Goal: Task Accomplishment & Management: Manage account settings

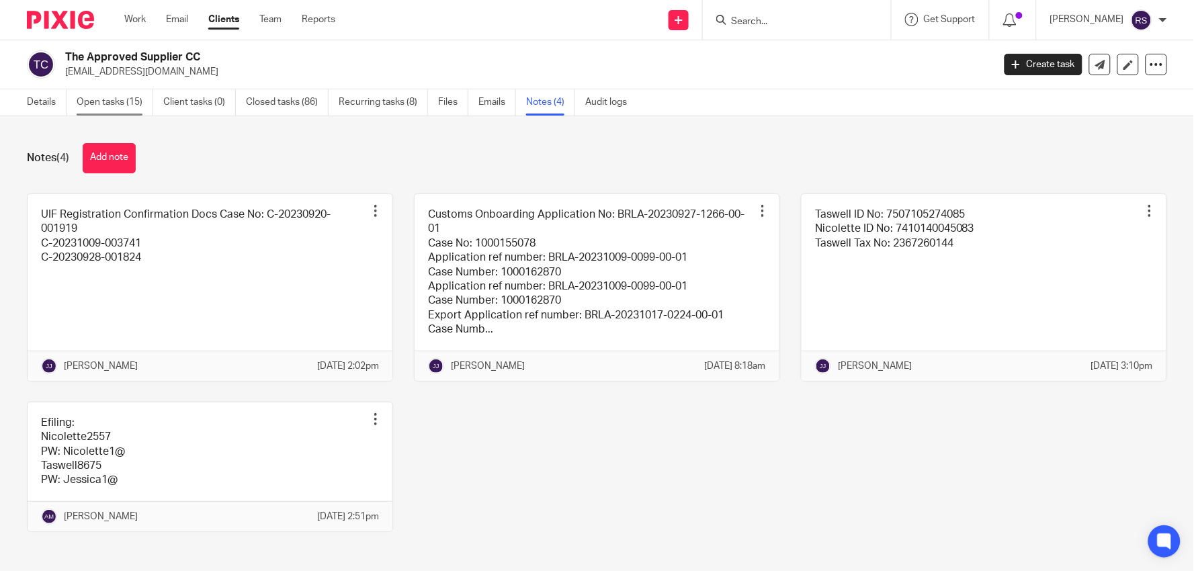
click at [134, 105] on link "Open tasks (15)" at bounding box center [115, 102] width 77 height 26
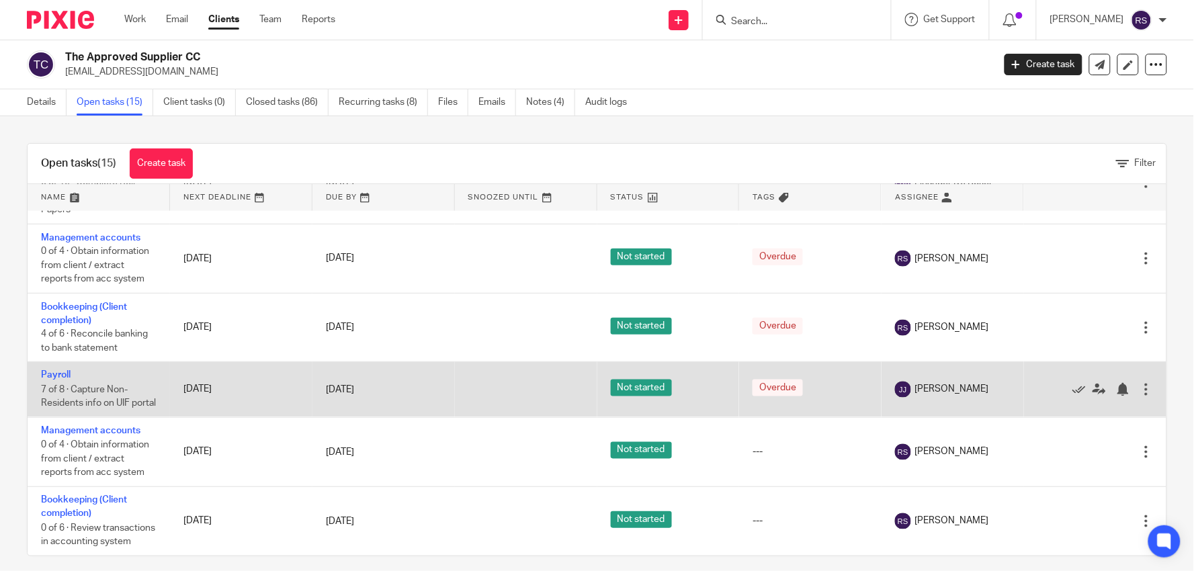
scroll to position [684, 0]
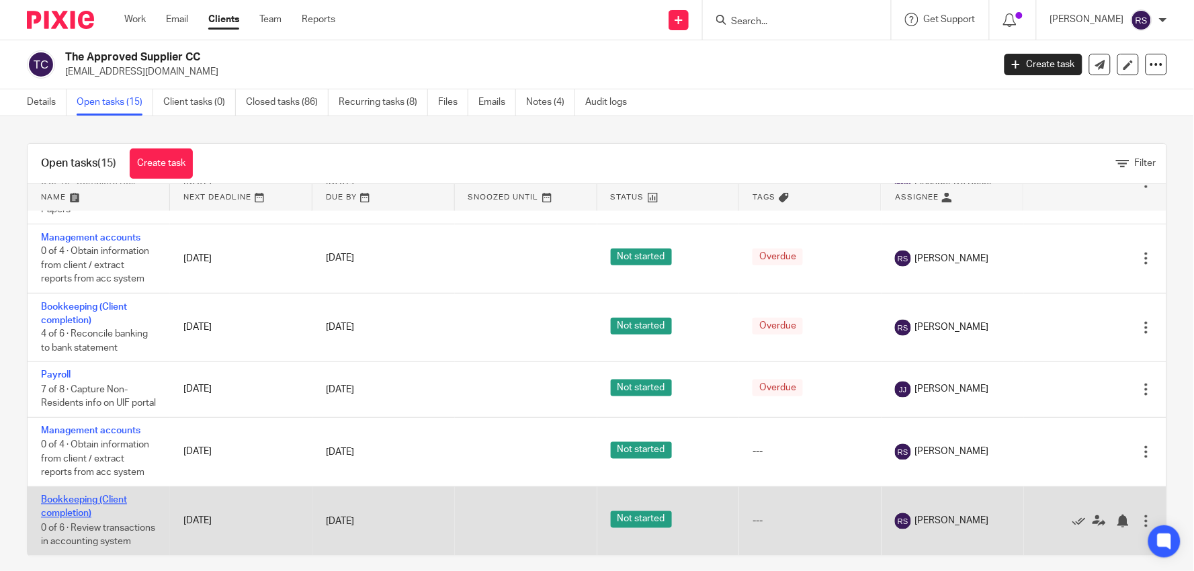
click at [83, 498] on link "Bookkeeping (Client completion)" at bounding box center [84, 507] width 86 height 23
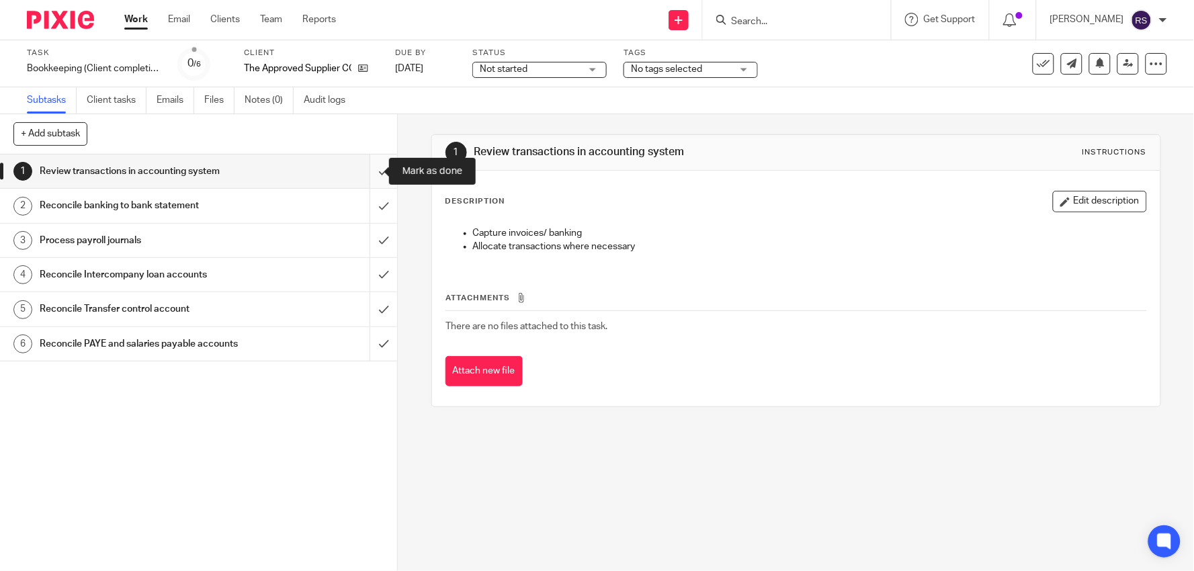
click at [378, 172] on input "submit" at bounding box center [198, 172] width 397 height 34
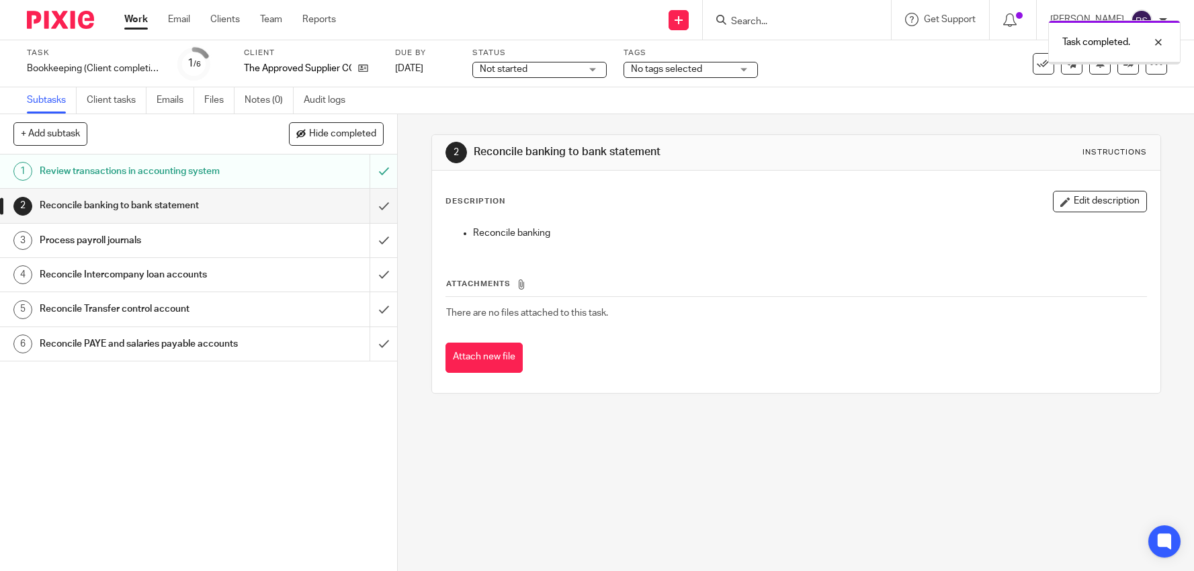
click at [368, 210] on input "submit" at bounding box center [198, 206] width 397 height 34
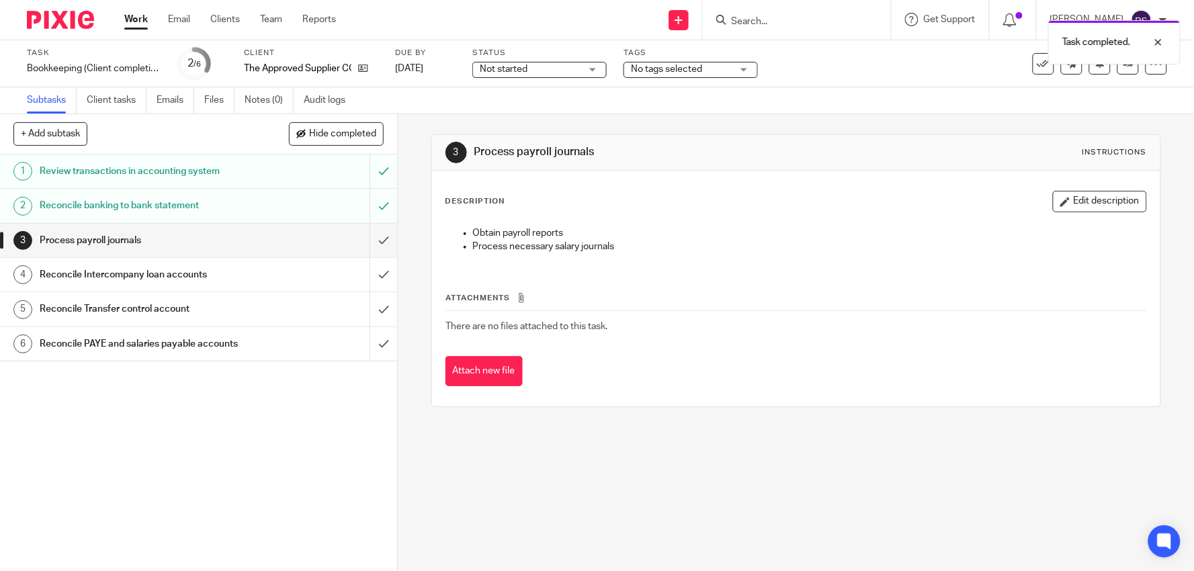
click at [368, 210] on input "submit" at bounding box center [198, 206] width 397 height 34
click at [365, 243] on input "submit" at bounding box center [198, 241] width 397 height 34
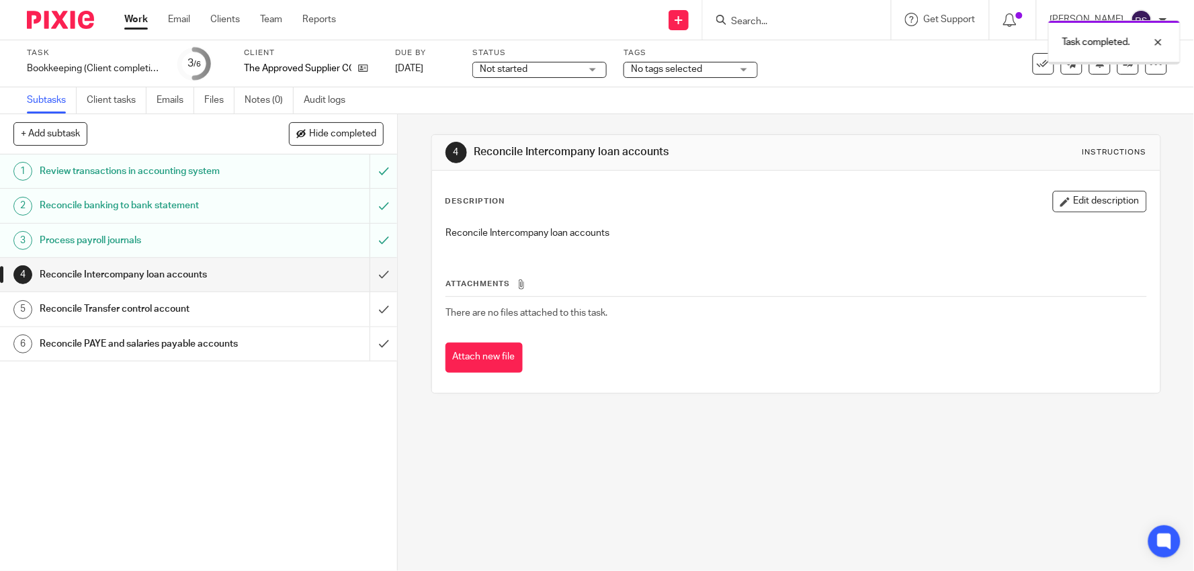
click at [380, 267] on input "submit" at bounding box center [198, 275] width 397 height 34
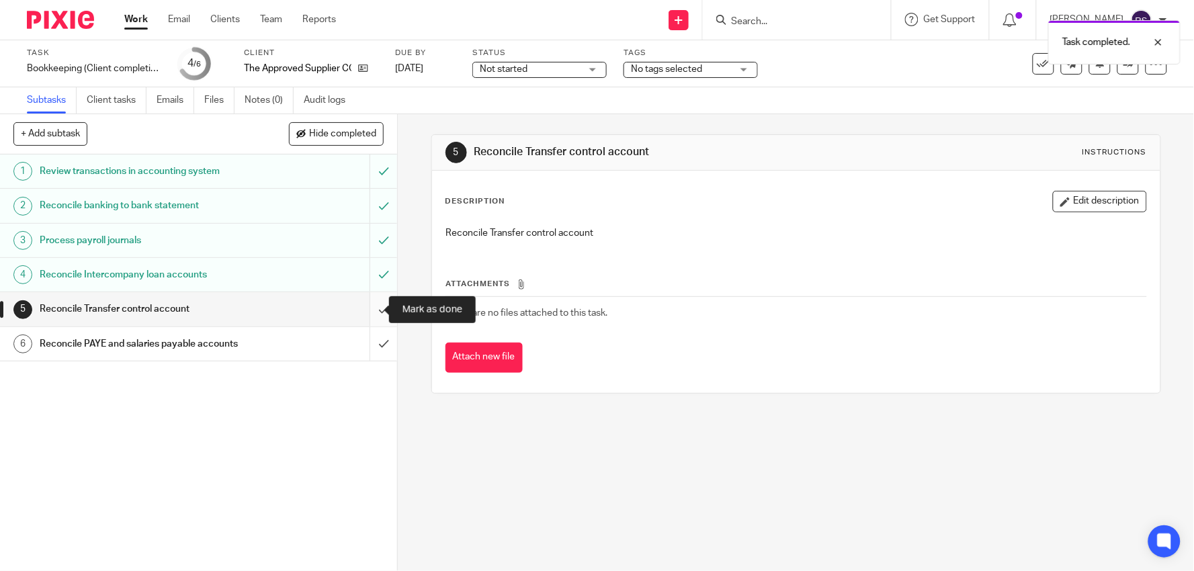
click at [369, 309] on input "submit" at bounding box center [198, 309] width 397 height 34
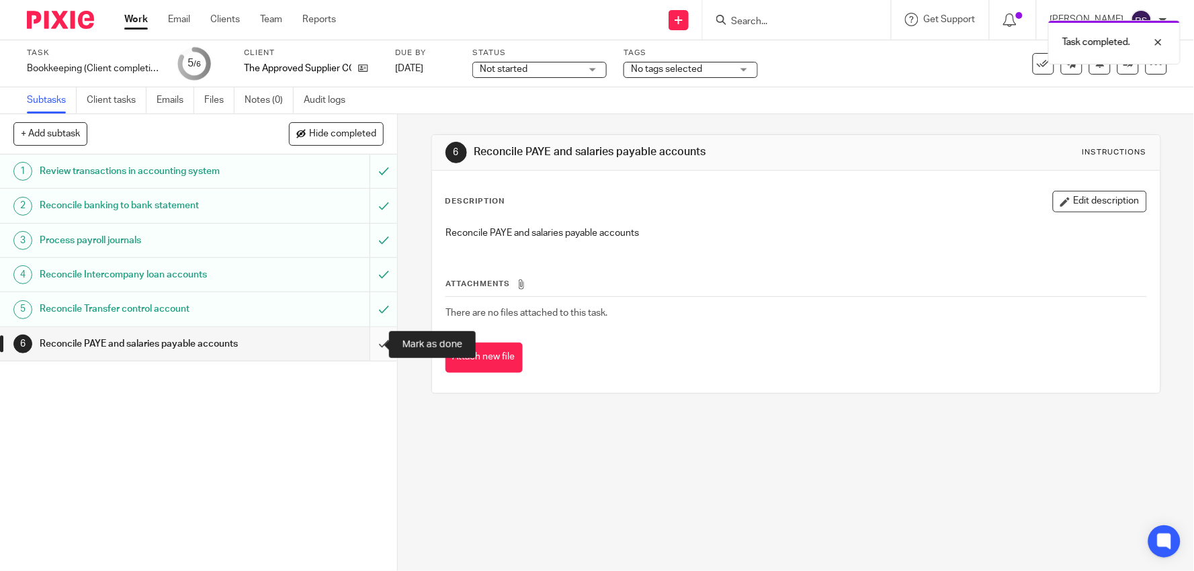
click at [371, 345] on input "submit" at bounding box center [198, 344] width 397 height 34
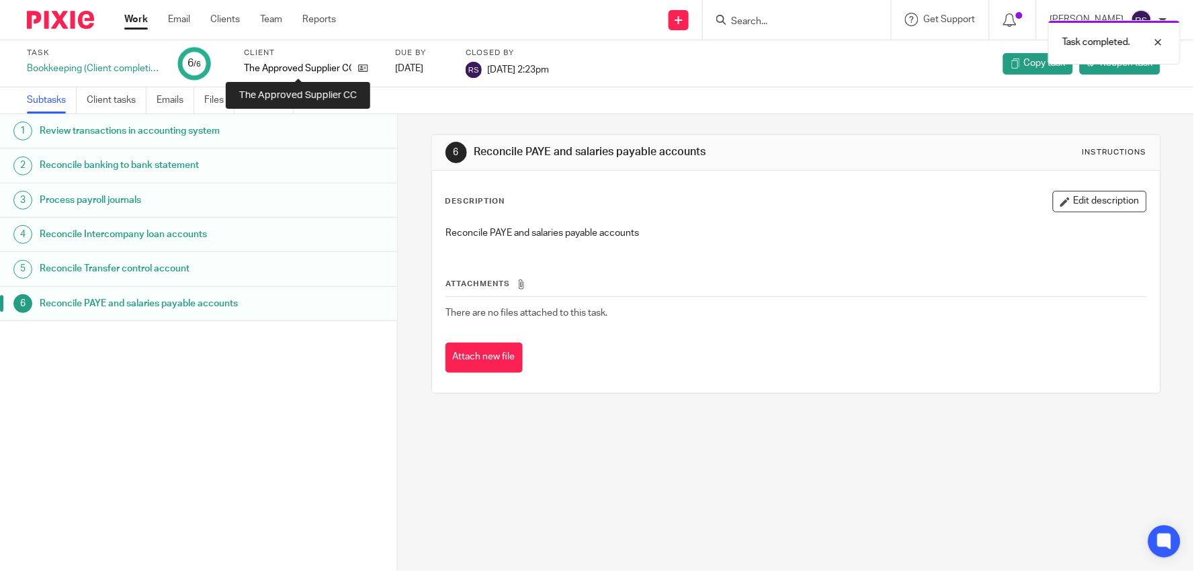
click at [317, 71] on p "The Approved Supplier CC" at bounding box center [297, 68] width 107 height 13
copy div "The Approved Supplier CC"
click at [814, 30] on div "Task completed." at bounding box center [889, 38] width 584 height 51
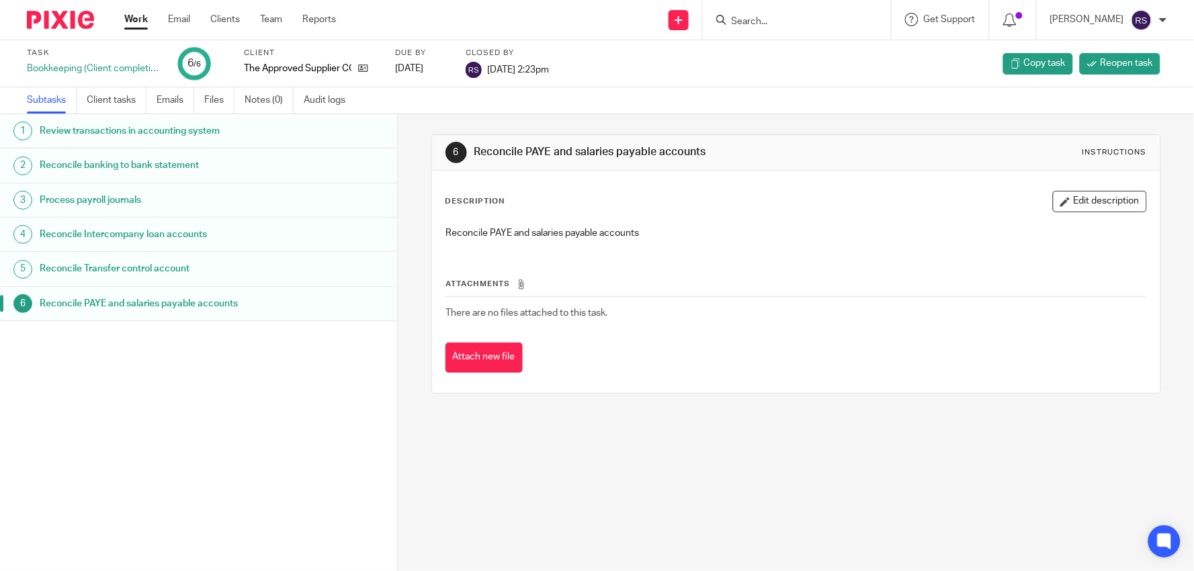
click at [823, 21] on input "Search" at bounding box center [790, 22] width 121 height 12
paste input "The Approved Supplier CC"
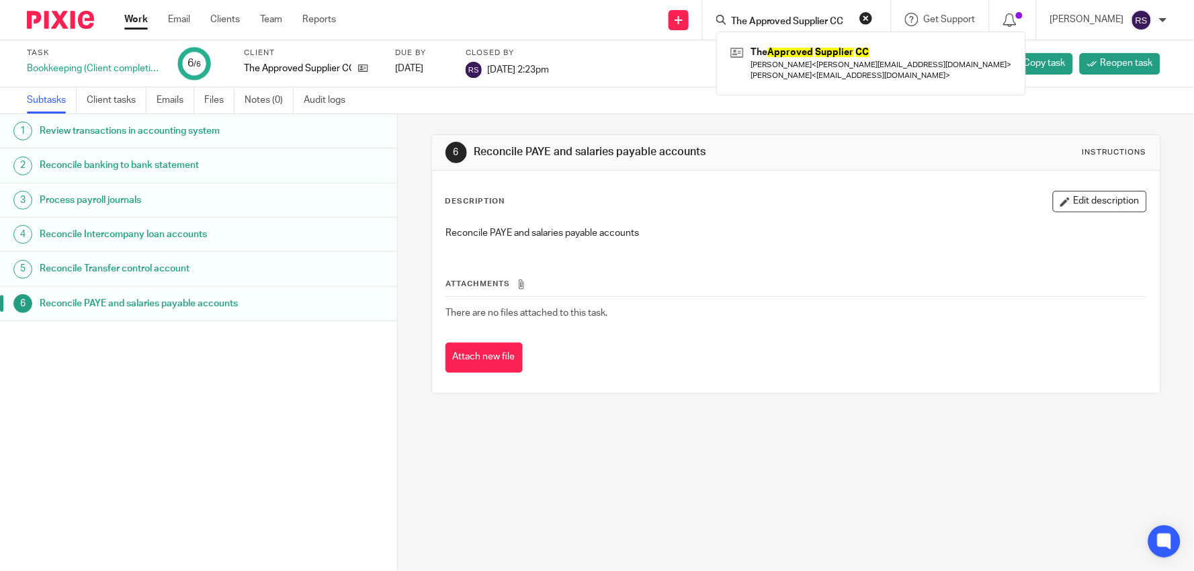
type input "The Approved Supplier CC"
click button "submit" at bounding box center [0, 0] width 0 height 0
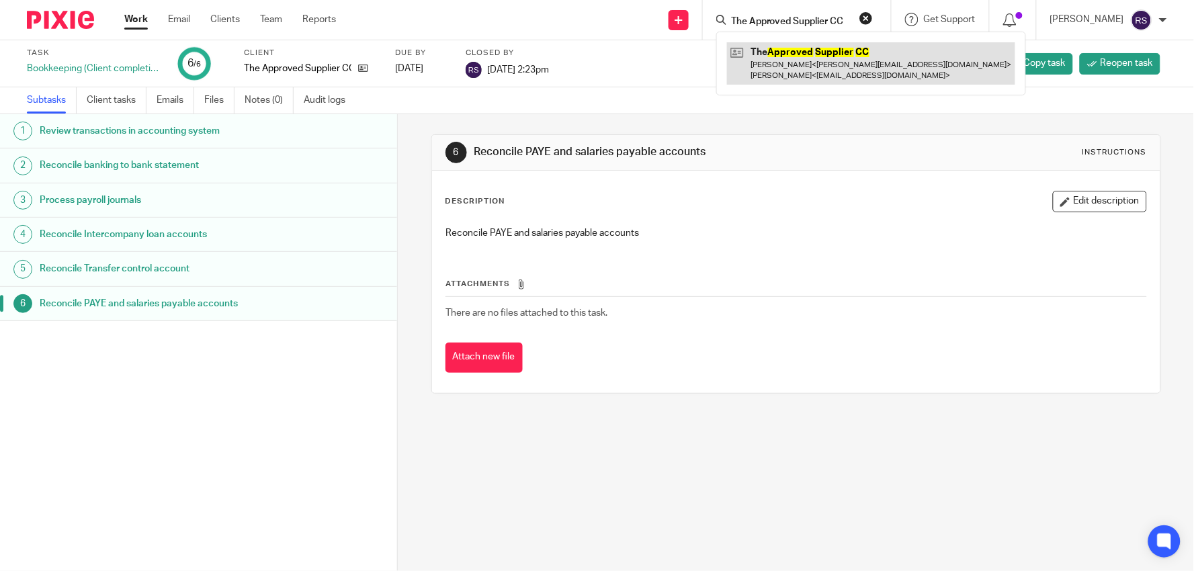
click at [851, 71] on link at bounding box center [871, 63] width 288 height 42
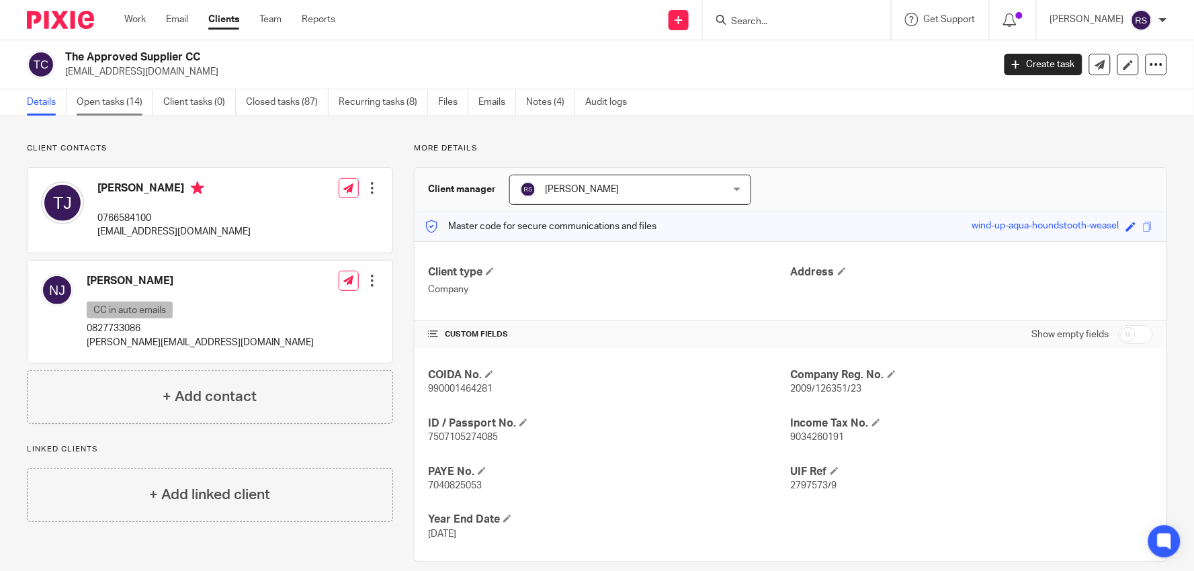
click at [118, 104] on link "Open tasks (14)" at bounding box center [115, 102] width 77 height 26
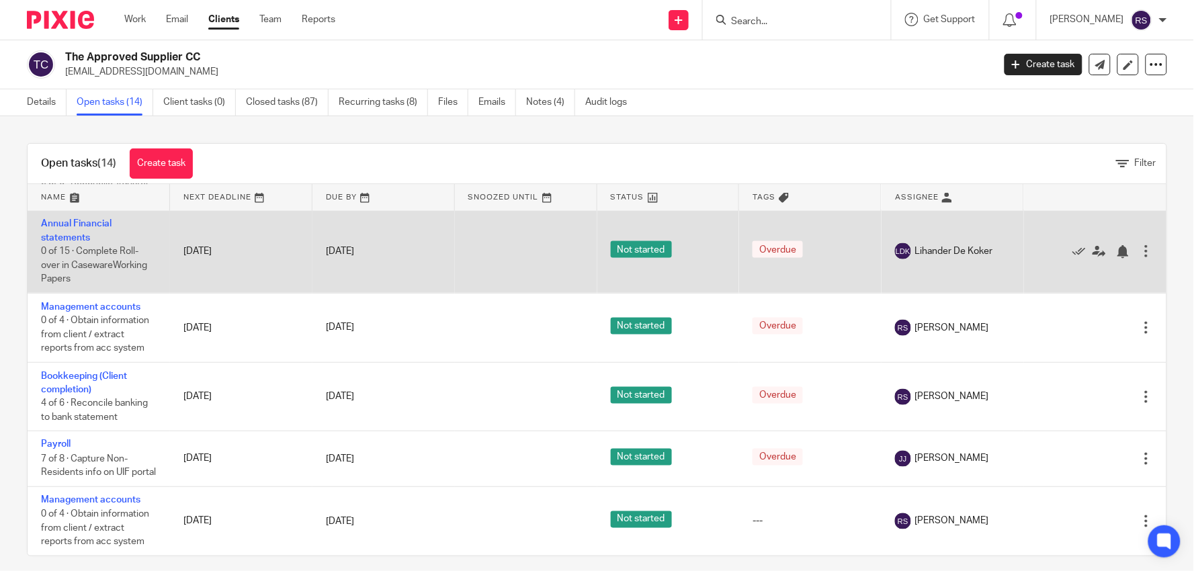
scroll to position [600, 0]
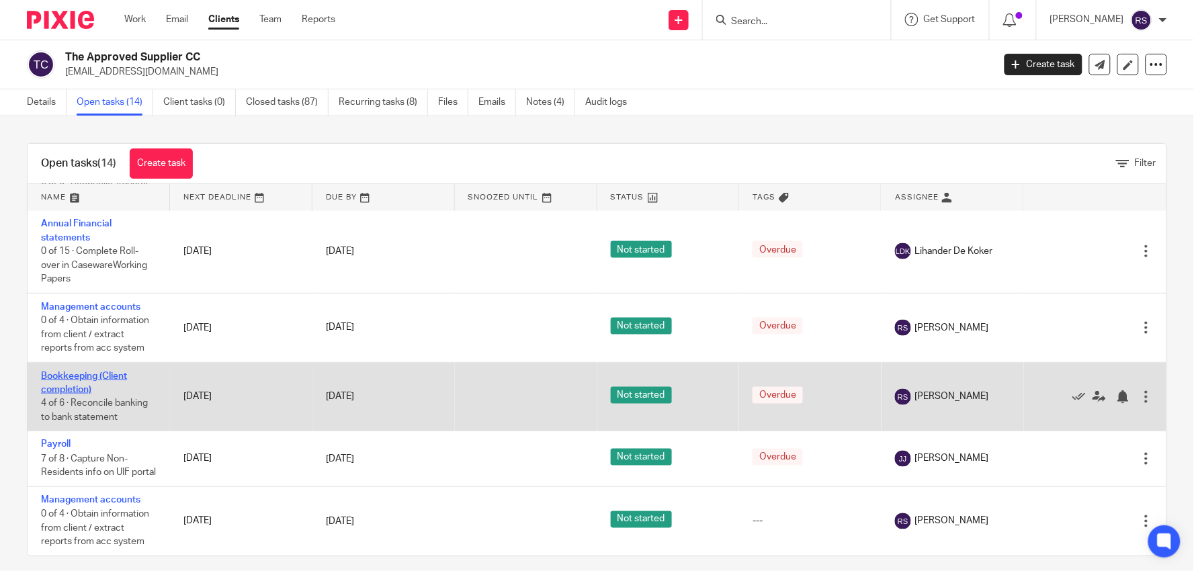
click at [77, 371] on link "Bookkeeping (Client completion)" at bounding box center [84, 382] width 86 height 23
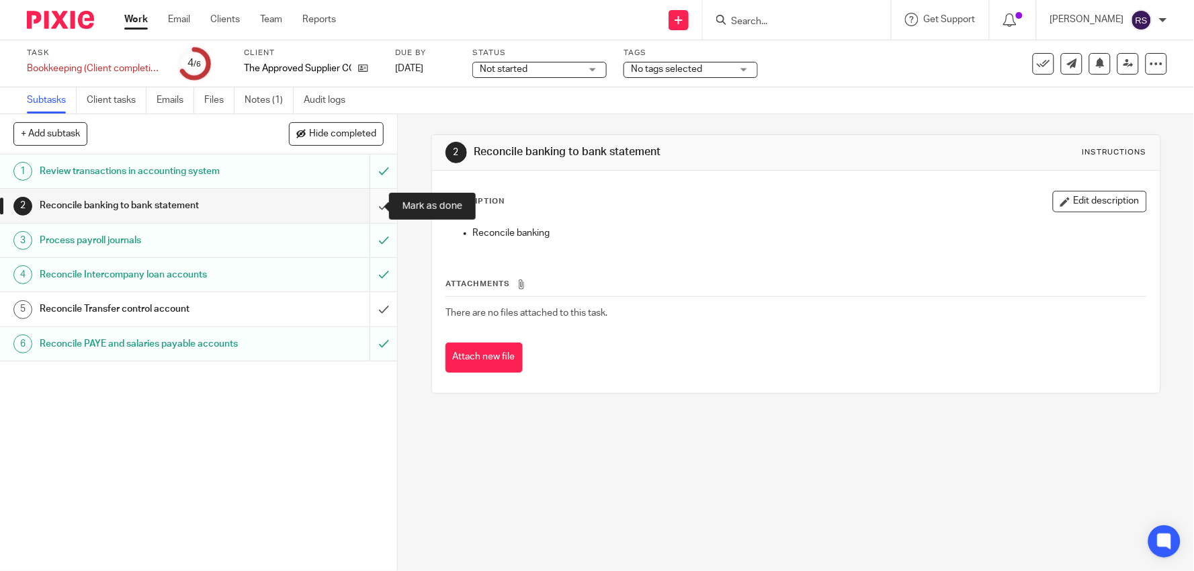
click at [365, 204] on input "submit" at bounding box center [198, 206] width 397 height 34
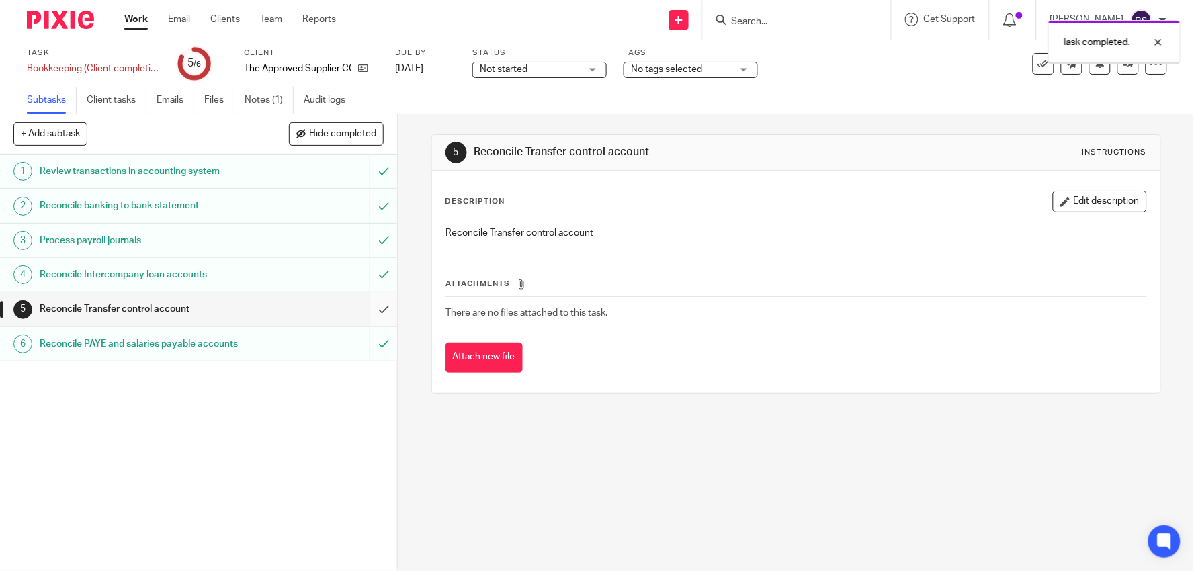
click at [375, 304] on input "submit" at bounding box center [198, 309] width 397 height 34
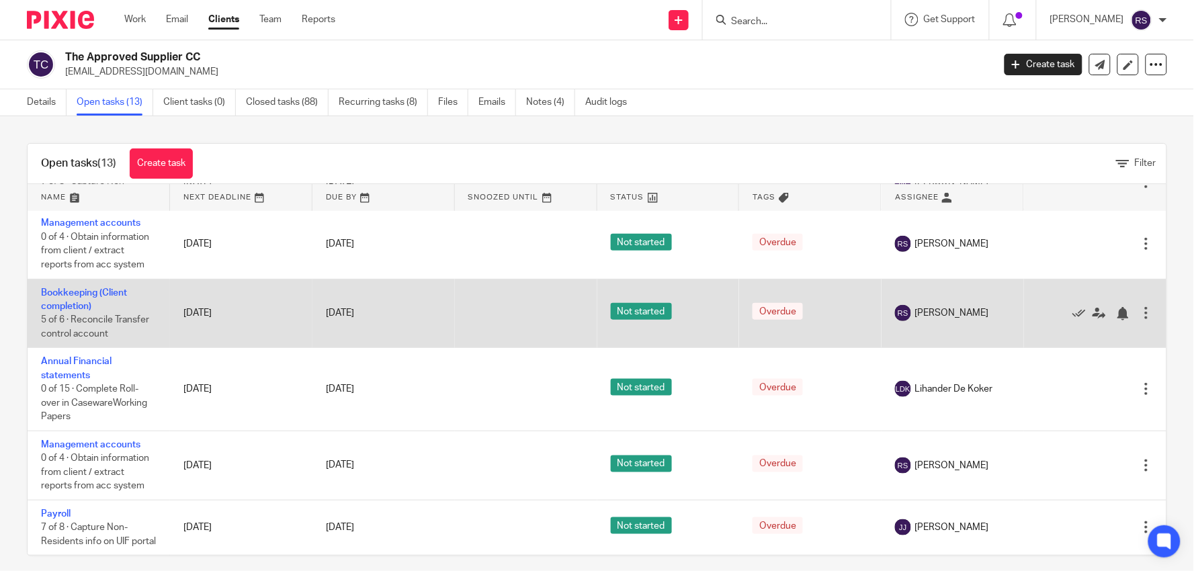
scroll to position [381, 0]
click at [48, 312] on link "Bookkeeping (Client completion)" at bounding box center [84, 300] width 86 height 23
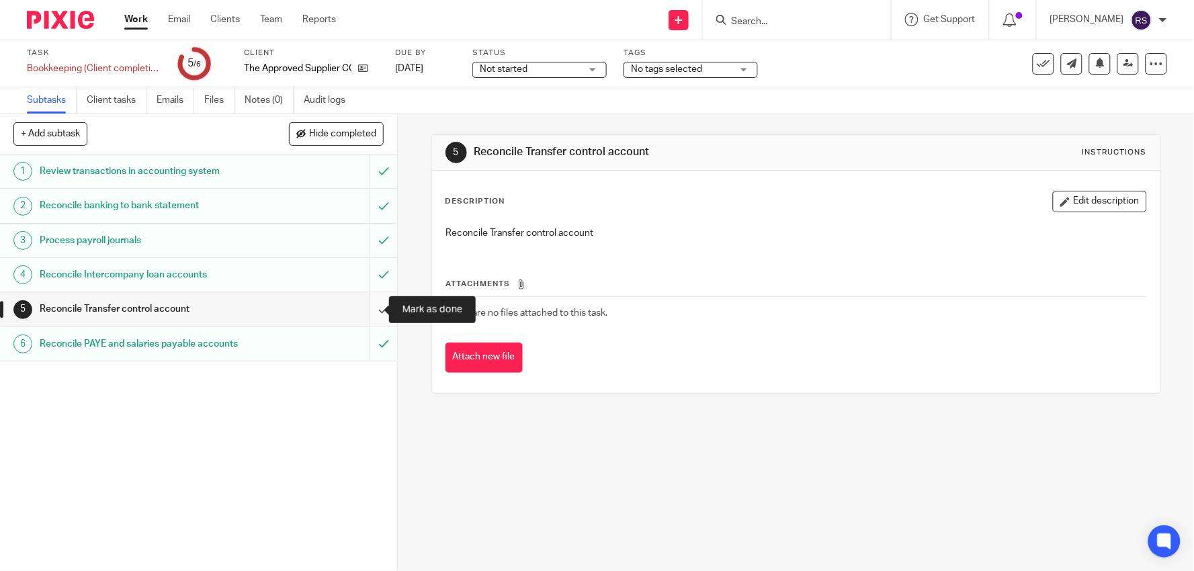
click at [371, 306] on input "submit" at bounding box center [198, 309] width 397 height 34
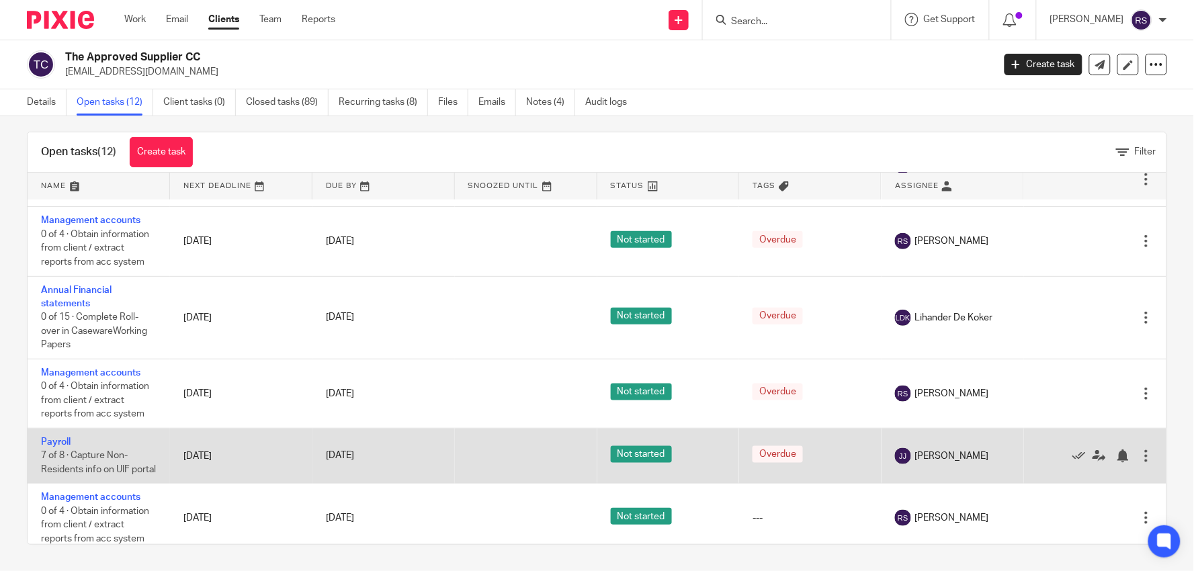
scroll to position [461, 0]
